Goal: Transaction & Acquisition: Purchase product/service

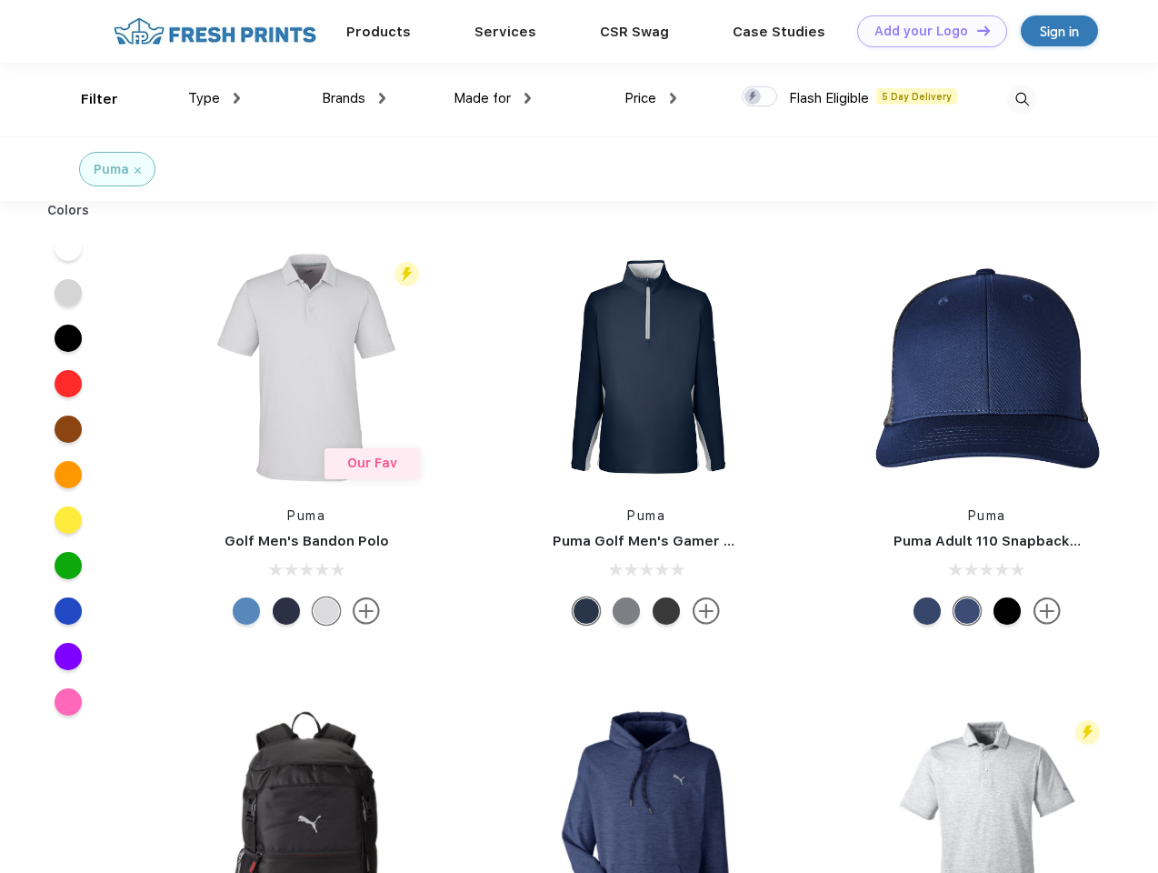
scroll to position [1, 0]
click at [925, 31] on link "Add your Logo Design Tool" at bounding box center [932, 31] width 150 height 32
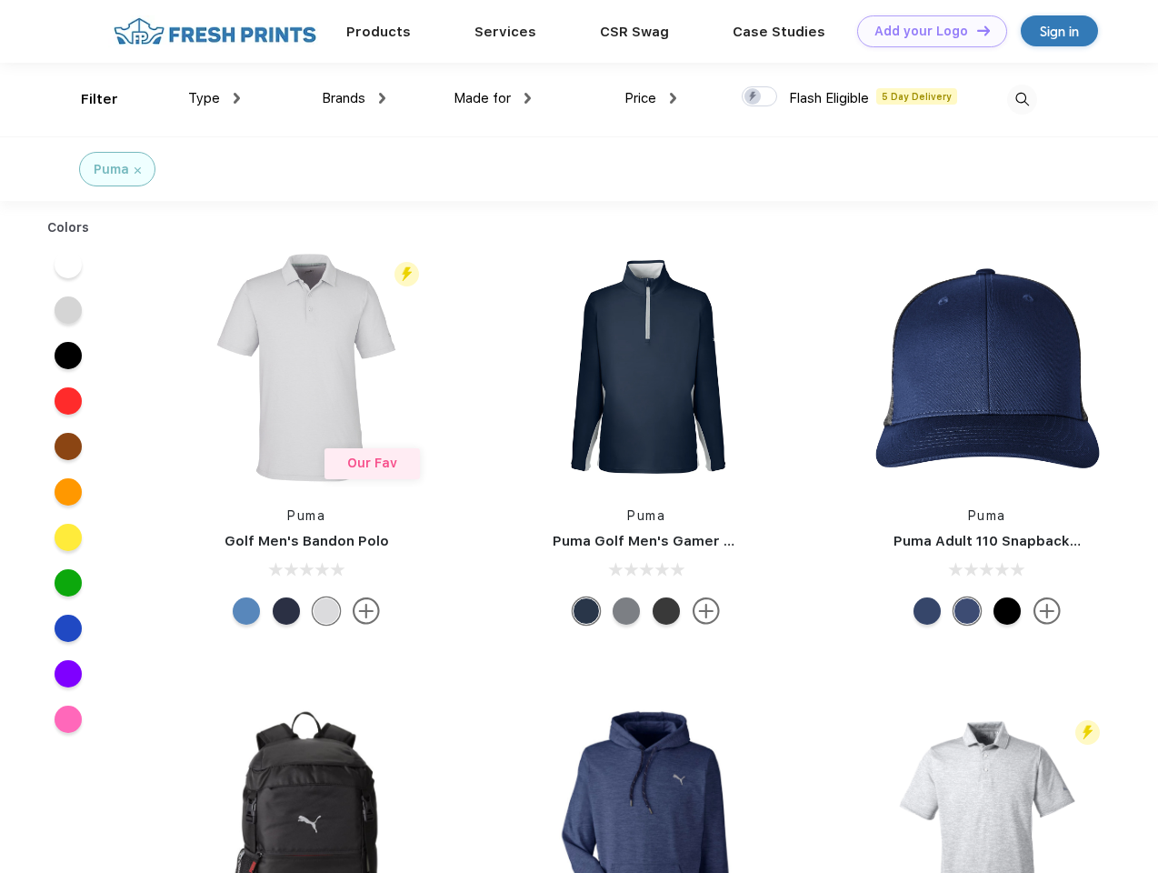
click at [0, 0] on div "Design Tool" at bounding box center [0, 0] width 0 height 0
click at [975, 30] on link "Add your Logo Design Tool" at bounding box center [932, 31] width 150 height 32
click at [87, 99] on div "Filter" at bounding box center [99, 99] width 37 height 21
click at [215, 98] on span "Type" at bounding box center [204, 98] width 32 height 16
click at [354, 98] on span "Brands" at bounding box center [344, 98] width 44 height 16
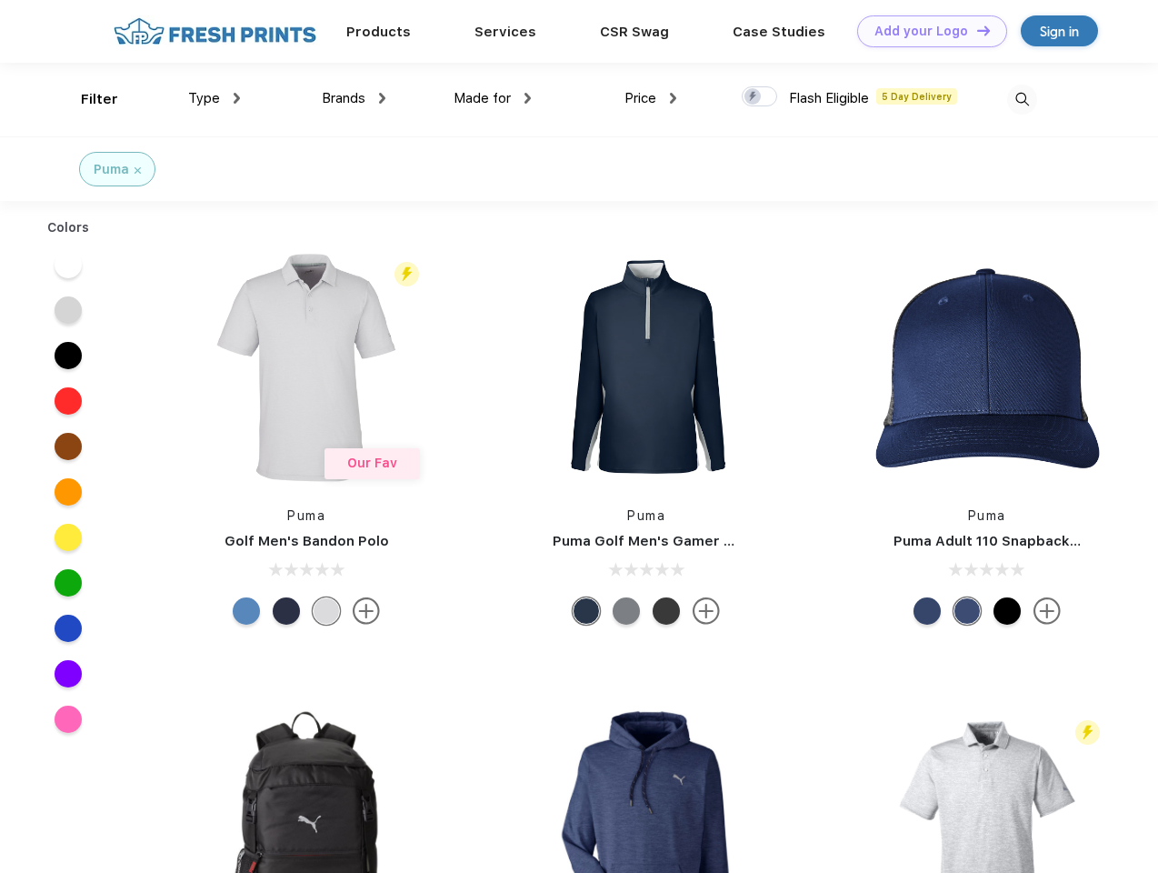
click at [493, 98] on span "Made for" at bounding box center [482, 98] width 57 height 16
click at [651, 98] on span "Price" at bounding box center [640, 98] width 32 height 16
click at [760, 97] on div at bounding box center [759, 96] width 35 height 20
click at [754, 97] on input "checkbox" at bounding box center [748, 91] width 12 height 12
click at [1022, 99] on img at bounding box center [1022, 100] width 30 height 30
